Goal: Transaction & Acquisition: Purchase product/service

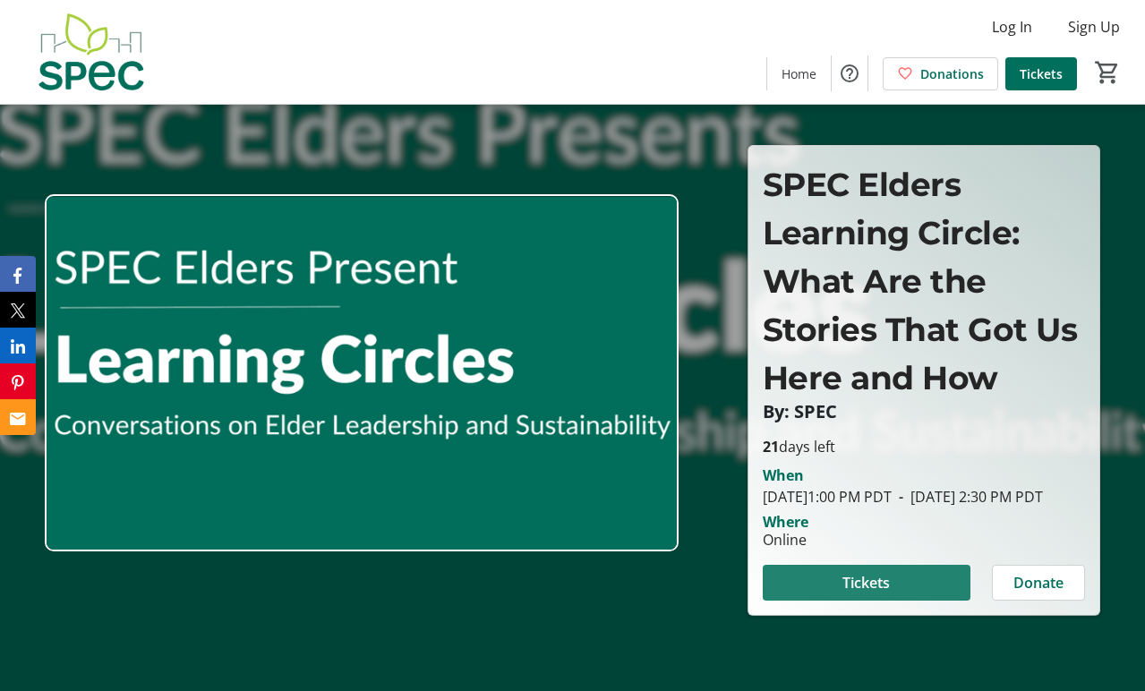
click at [886, 572] on span "Tickets" at bounding box center [866, 582] width 47 height 21
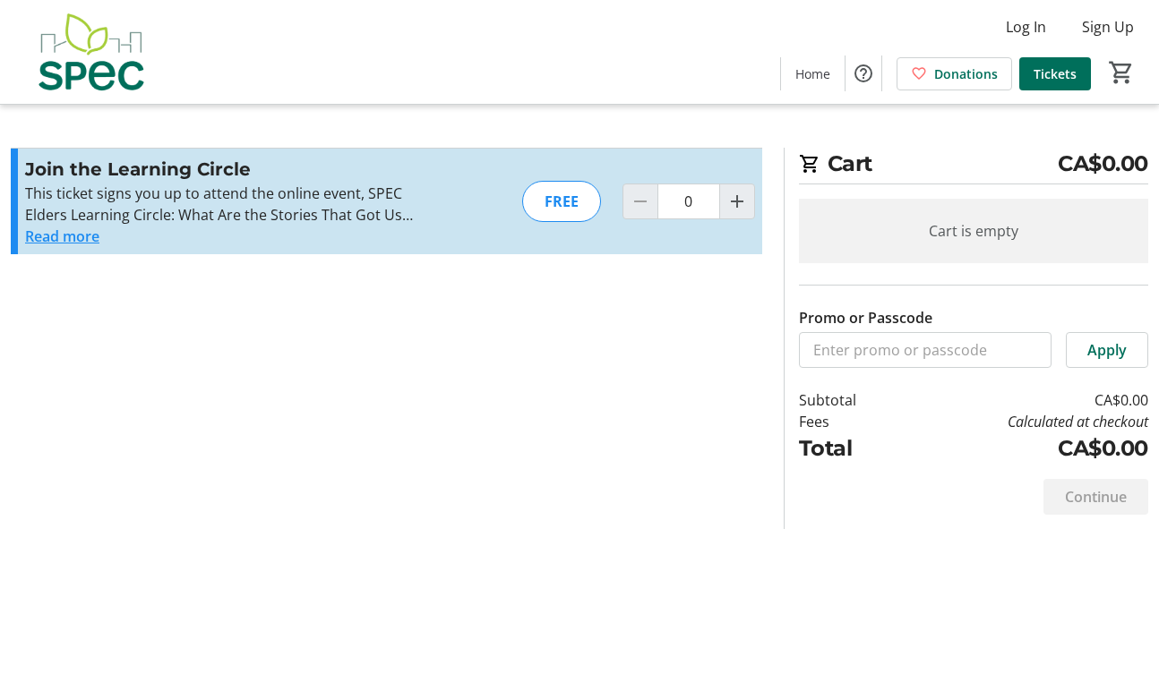
click at [68, 226] on button "Read more" at bounding box center [62, 236] width 74 height 21
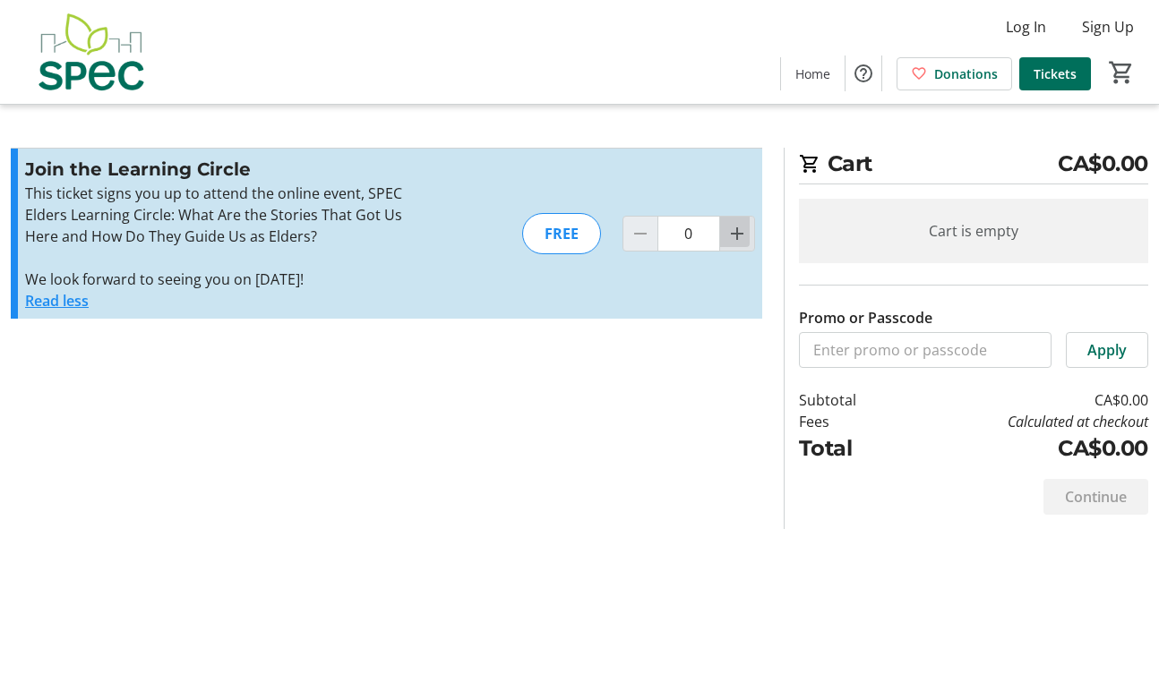
click at [744, 223] on mat-icon "Increment by one" at bounding box center [736, 233] width 21 height 21
type input "1"
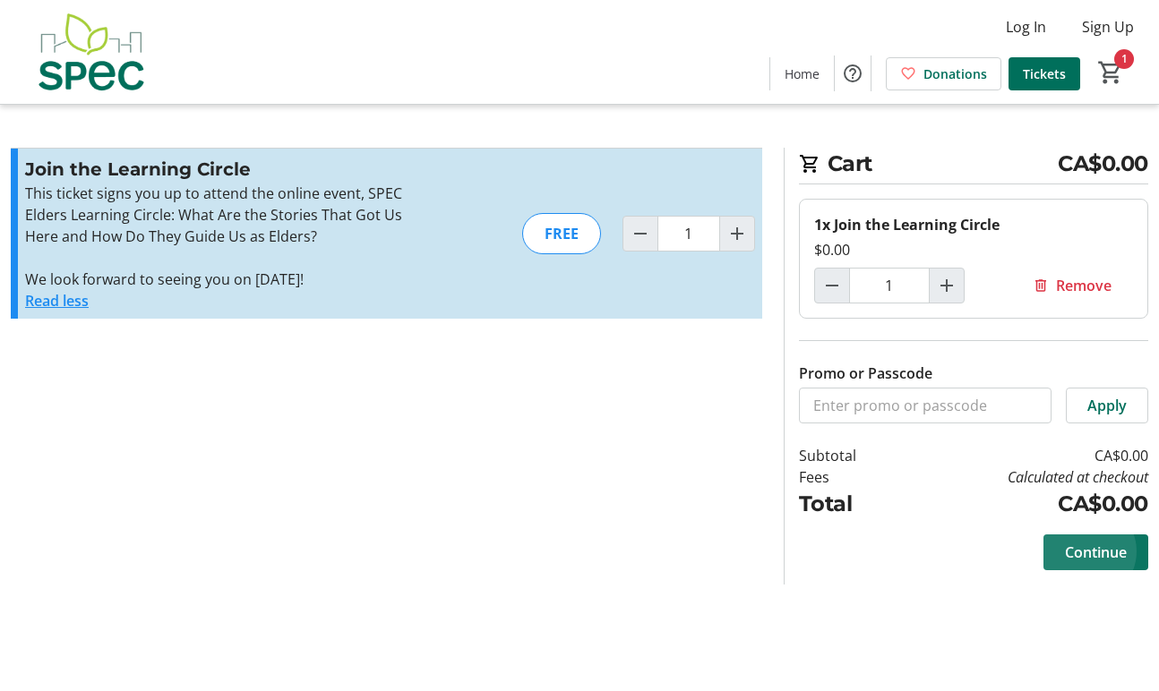
click at [1101, 542] on span "Continue" at bounding box center [1096, 552] width 62 height 21
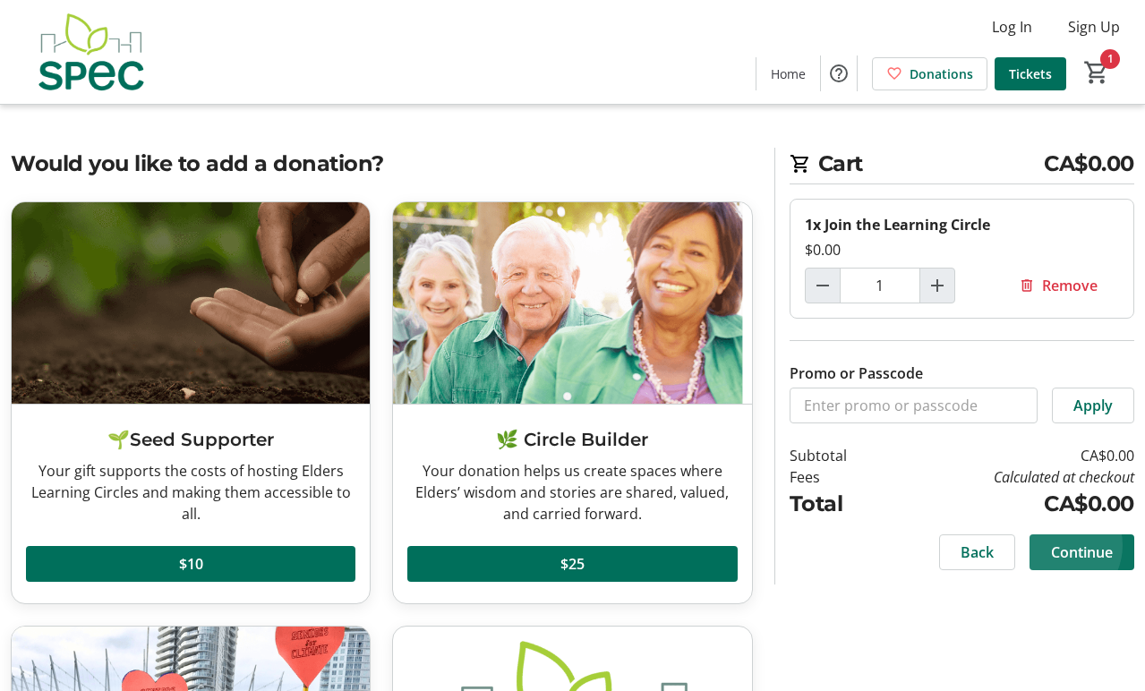
click at [1071, 542] on span "Continue" at bounding box center [1082, 552] width 62 height 21
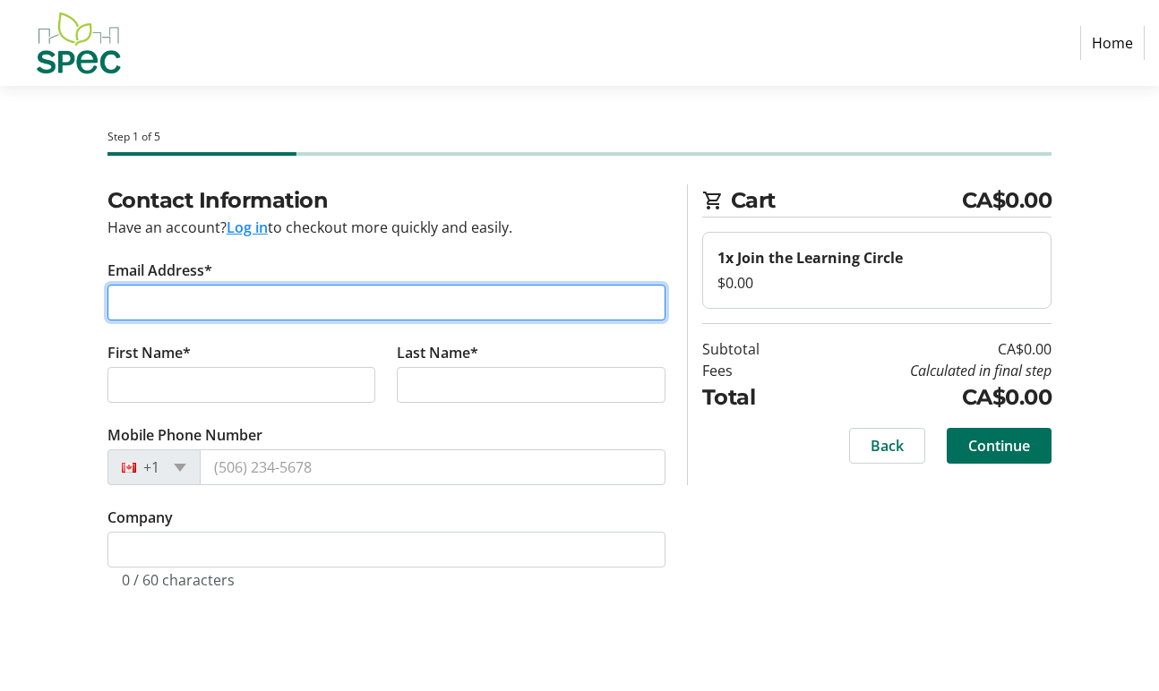
click at [151, 285] on input "Email Address*" at bounding box center [386, 303] width 558 height 36
type input "[EMAIL_ADDRESS][DOMAIN_NAME]"
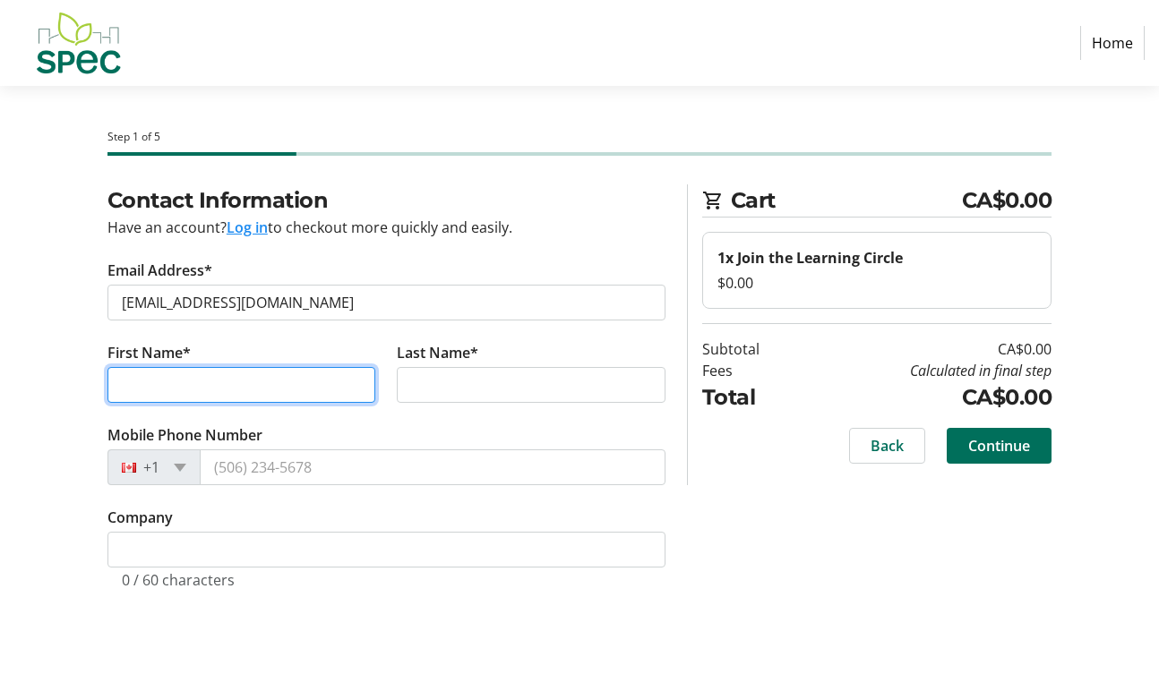
type input "[PERSON_NAME]"
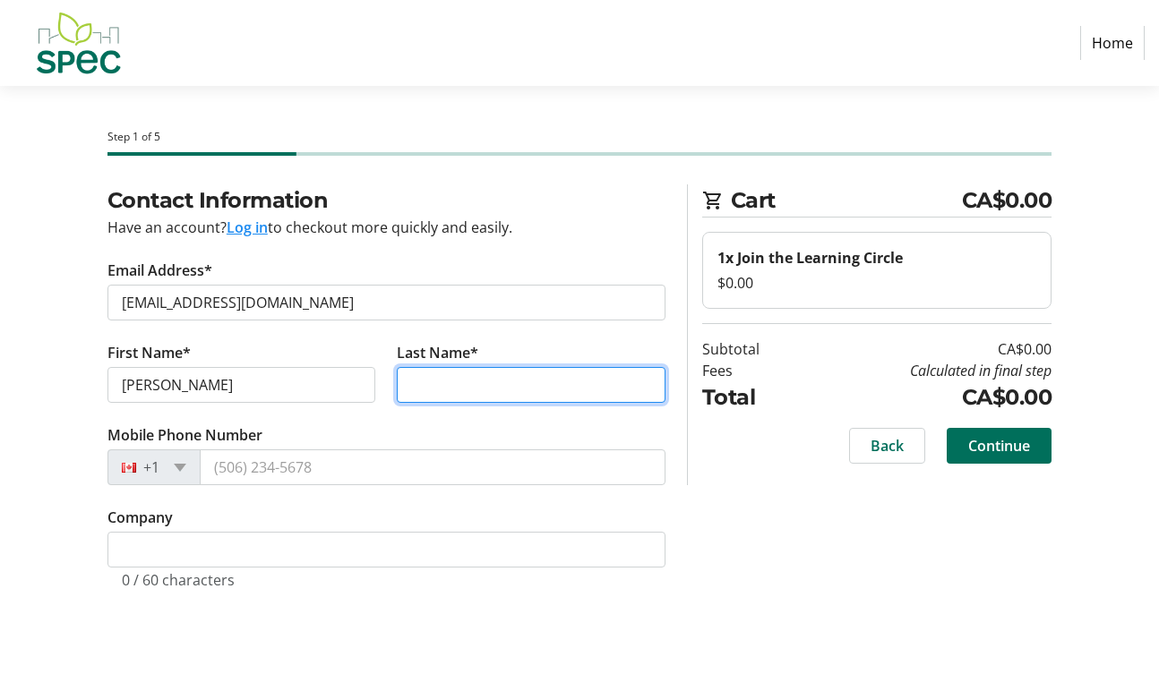
type input "[PERSON_NAME]"
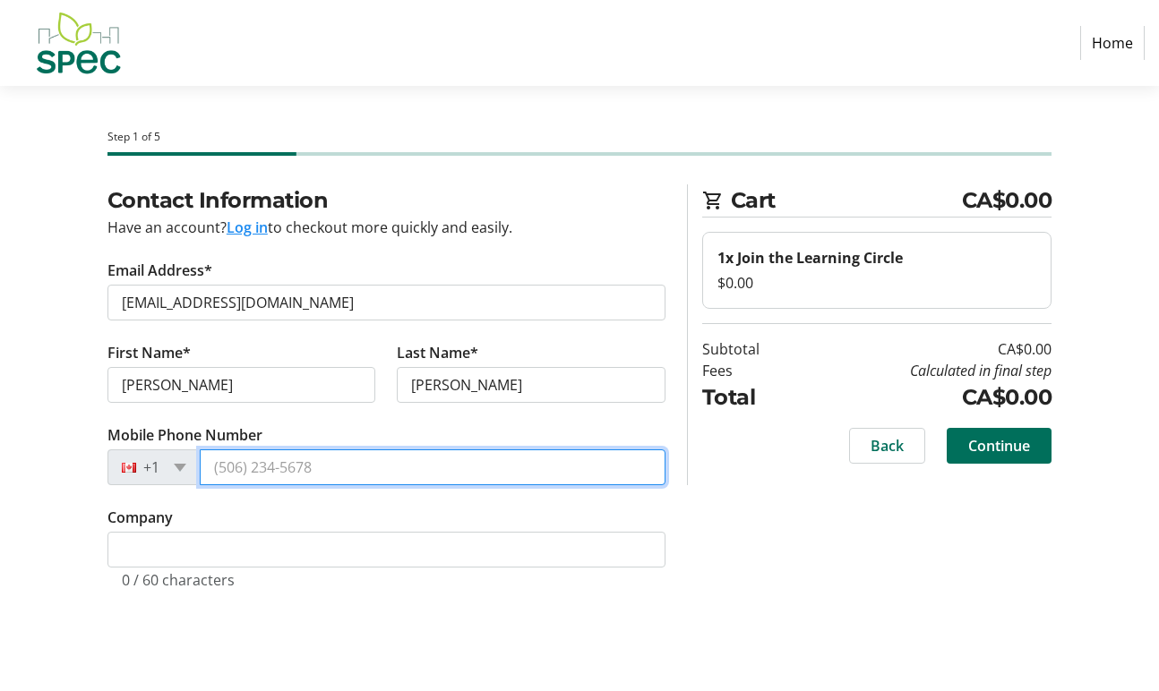
type input "[PHONE_NUMBER]"
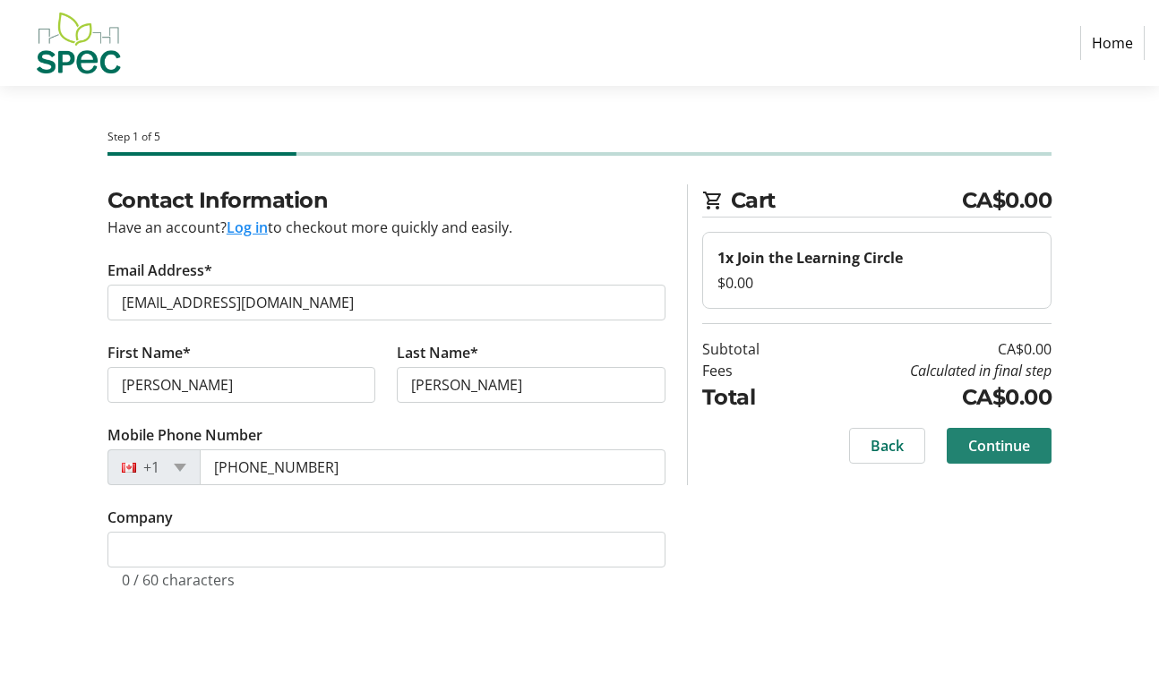
click at [1020, 435] on span "Continue" at bounding box center [999, 445] width 62 height 21
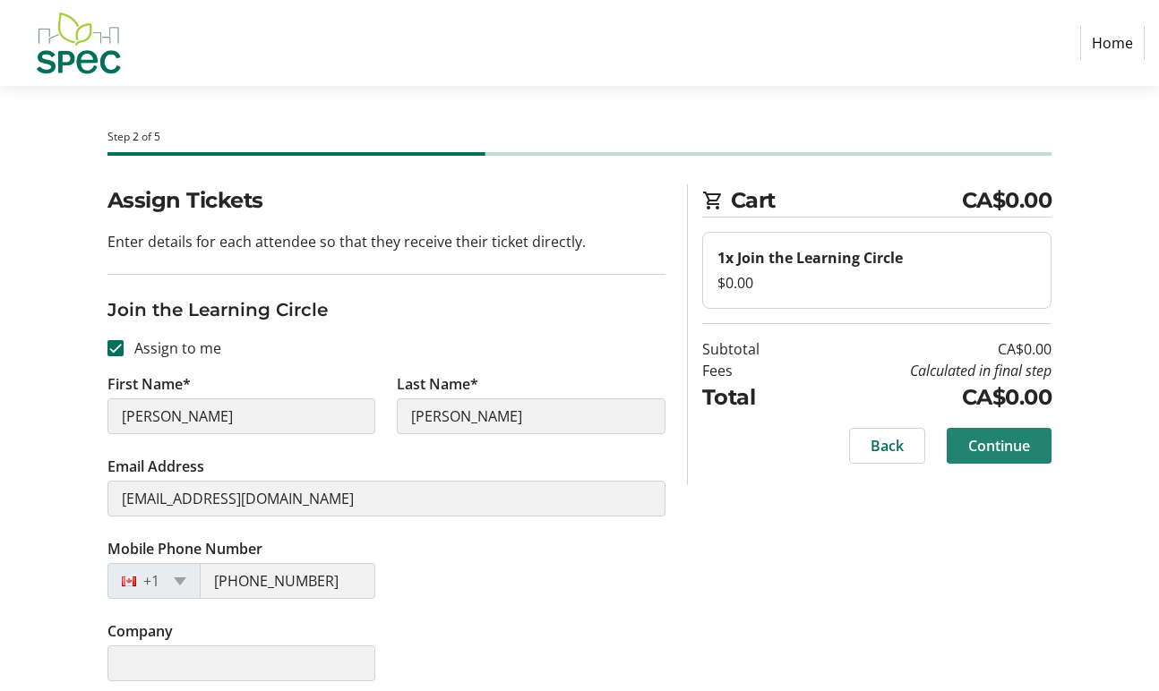
click at [1021, 435] on span "Continue" at bounding box center [999, 445] width 62 height 21
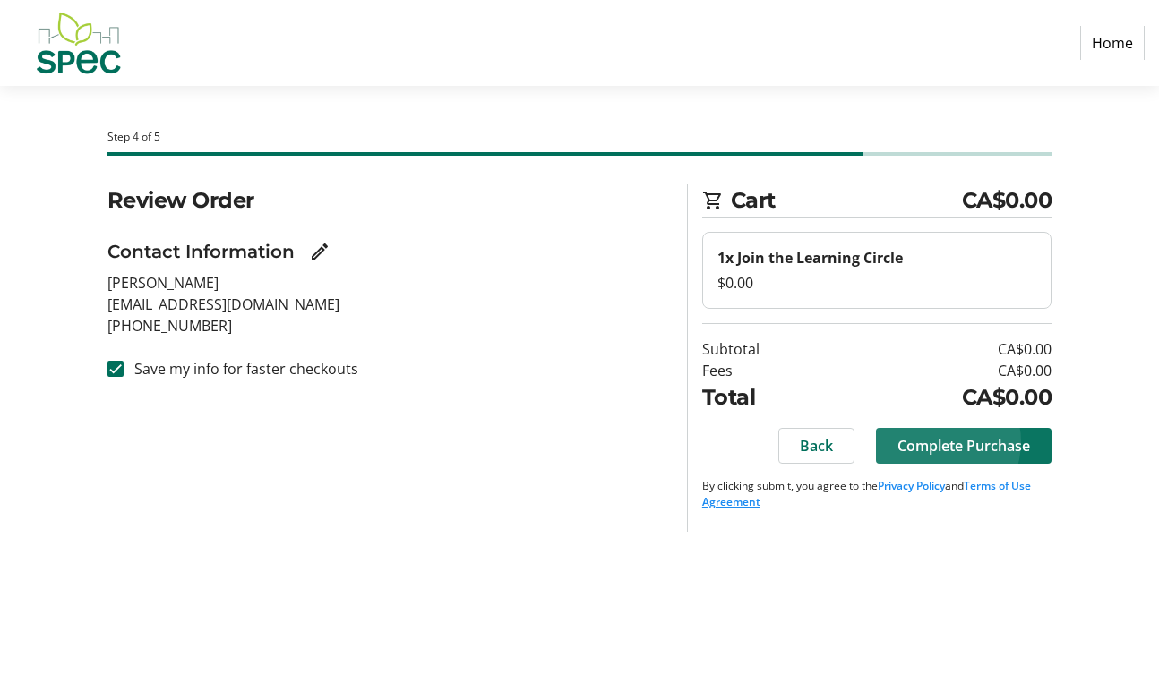
click at [965, 435] on span "Complete Purchase" at bounding box center [963, 445] width 133 height 21
